Goal: Information Seeking & Learning: Learn about a topic

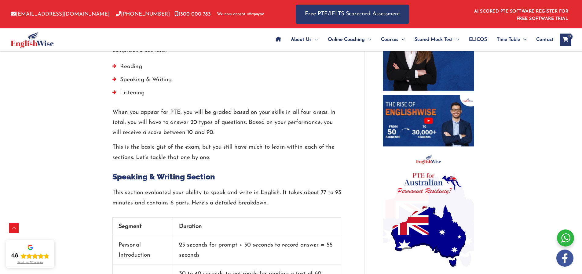
scroll to position [363, 0]
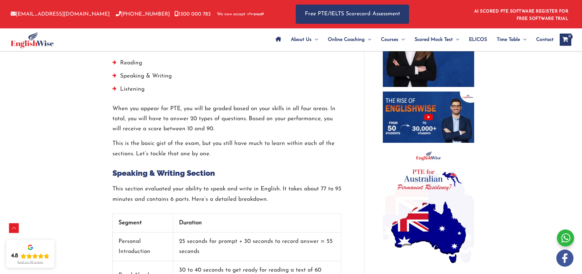
click at [203, 168] on h2 "Speaking & Writing Section" at bounding box center [226, 173] width 229 height 10
copy h2 "Speaking & Writing Section"
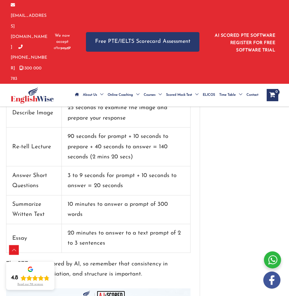
scroll to position [662, 0]
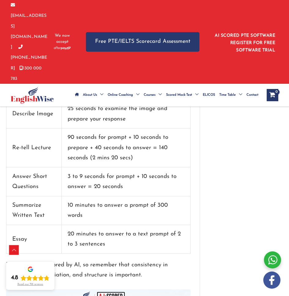
click at [106, 225] on td "20 minutes to answer to a text prompt of 2 to 3 sentences" at bounding box center [126, 239] width 128 height 29
drag, startPoint x: 109, startPoint y: 216, endPoint x: 105, endPoint y: 215, distance: 4.0
click at [109, 225] on td "20 minutes to answer to a text prompt of 2 to 3 sentences" at bounding box center [126, 239] width 128 height 29
click at [102, 225] on td "20 minutes to answer to a text prompt of 2 to 3 sentences" at bounding box center [126, 239] width 128 height 29
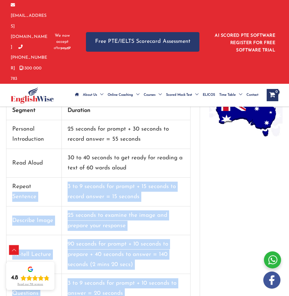
scroll to position [504, 0]
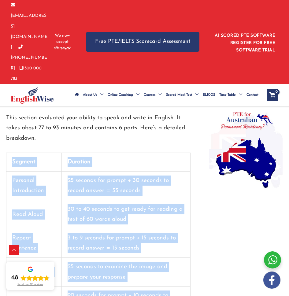
drag, startPoint x: 112, startPoint y: 215, endPoint x: 7, endPoint y: 129, distance: 134.9
click at [7, 153] on tbody "Segment Duration Personal Introduction 25 seconds for prompt + 30 seconds to re…" at bounding box center [98, 282] width 184 height 259
copy tbody "Segment Duration Personal Introduction 25 seconds for prompt + 30 seconds to re…"
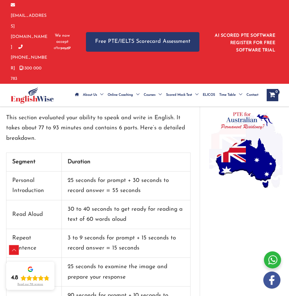
click at [121, 200] on td "30 to 40 seconds to get ready for reading a text of 60 words aloud" at bounding box center [126, 214] width 128 height 29
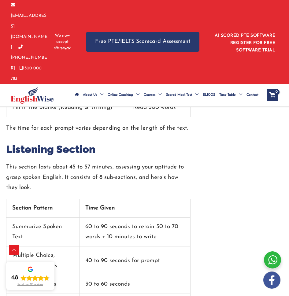
scroll to position [1139, 0]
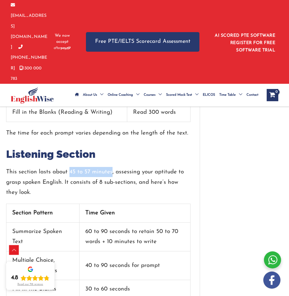
drag, startPoint x: 69, startPoint y: 141, endPoint x: 111, endPoint y: 142, distance: 42.2
click at [111, 167] on p "This section lasts about 45 to 57 minutes, assessing your aptitude to grasp spo…" at bounding box center [98, 182] width 184 height 31
copy p "45 to 57 minutes"
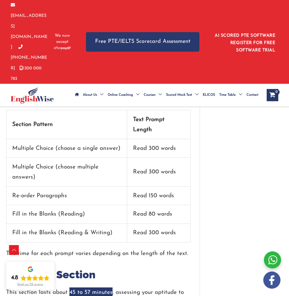
scroll to position [910, 0]
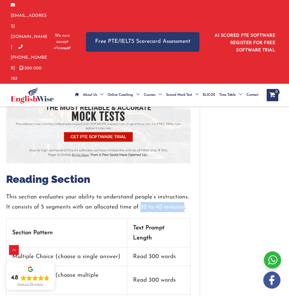
drag, startPoint x: 138, startPoint y: 176, endPoint x: 182, endPoint y: 178, distance: 43.8
click at [182, 192] on p "This section evaluates your ability to understand people’s instructions. It con…" at bounding box center [98, 202] width 184 height 20
copy p "32 to 40 minutes"
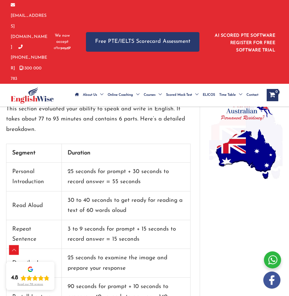
scroll to position [485, 0]
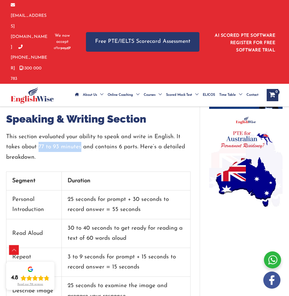
drag, startPoint x: 39, startPoint y: 116, endPoint x: 81, endPoint y: 119, distance: 41.4
click at [81, 132] on p "This section evaluated your ability to speak and write in English. It takes abo…" at bounding box center [98, 147] width 184 height 31
copy p "77 to 93 minutes"
